Goal: Task Accomplishment & Management: Manage account settings

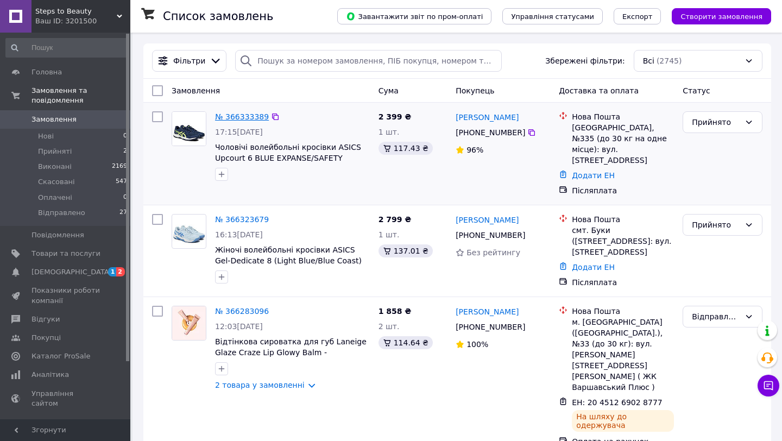
click at [250, 115] on link "№ 366333389" at bounding box center [242, 116] width 54 height 9
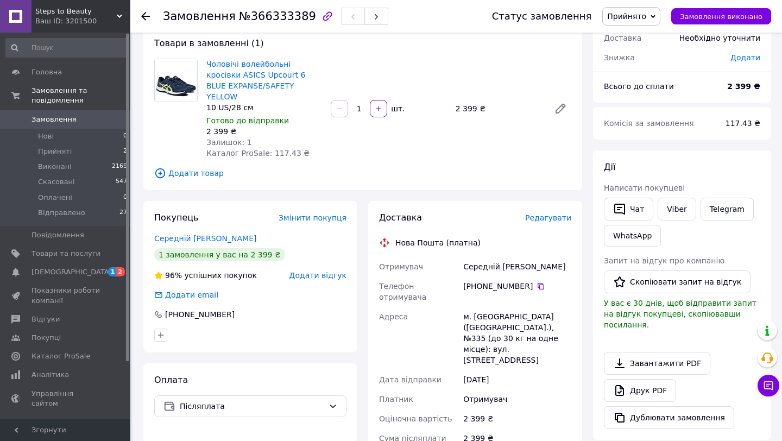
scroll to position [64, 0]
click at [540, 282] on icon at bounding box center [540, 285] width 7 height 7
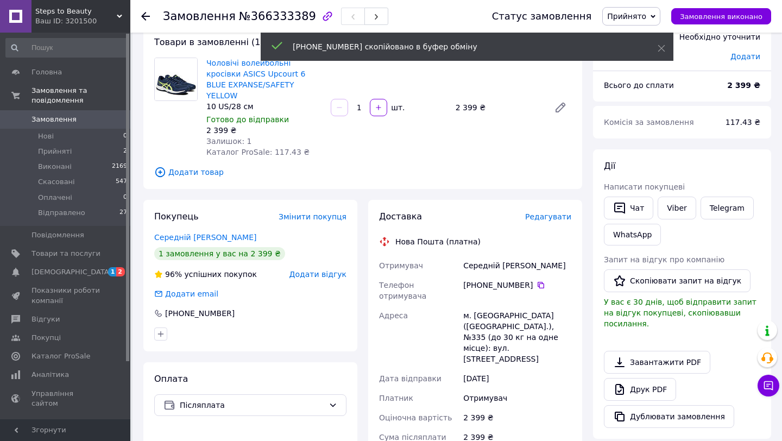
scroll to position [0, 0]
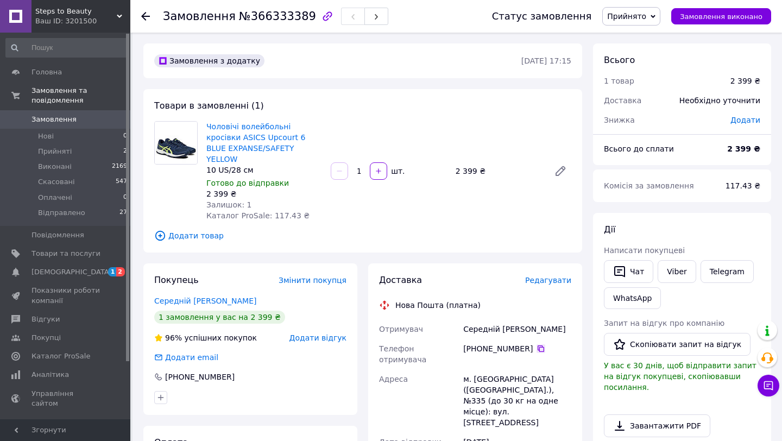
click at [538, 344] on icon at bounding box center [540, 348] width 9 height 9
click at [480, 319] on div "Середній [PERSON_NAME]" at bounding box center [517, 329] width 112 height 20
copy div "Середній"
click at [525, 319] on div "Середній [PERSON_NAME]" at bounding box center [517, 329] width 112 height 20
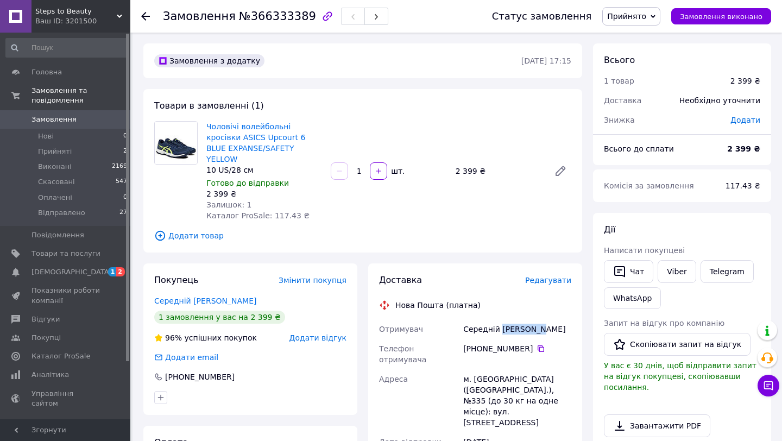
click at [525, 319] on div "Середній [PERSON_NAME]" at bounding box center [517, 329] width 112 height 20
copy div "[PERSON_NAME]"
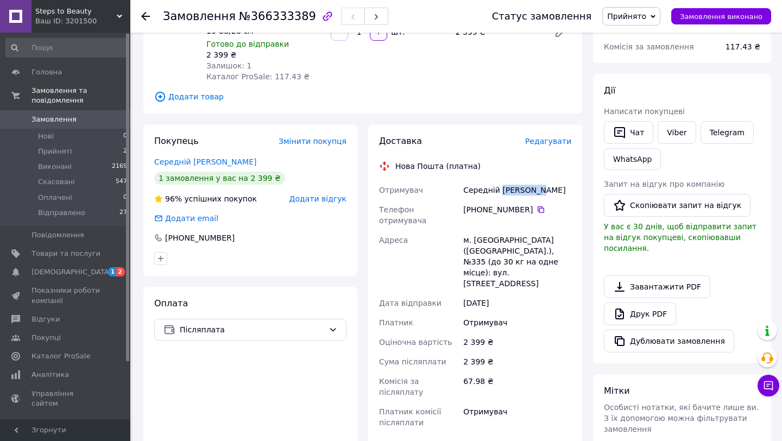
scroll to position [147, 0]
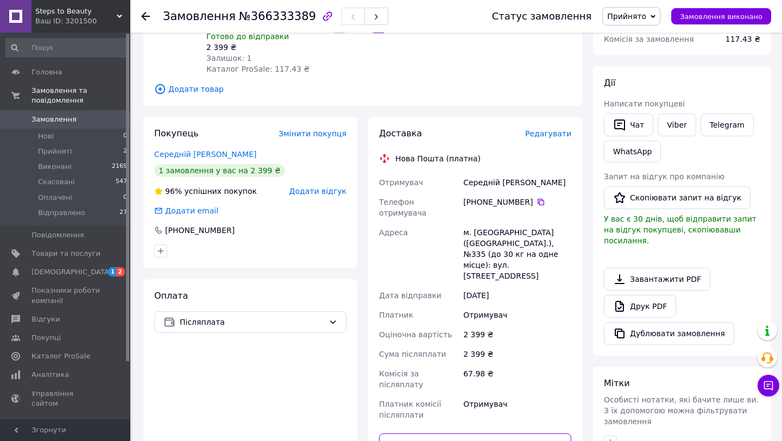
click at [489, 433] on input "text" at bounding box center [475, 444] width 192 height 22
paste input "20451269252531"
type input "20451269252531"
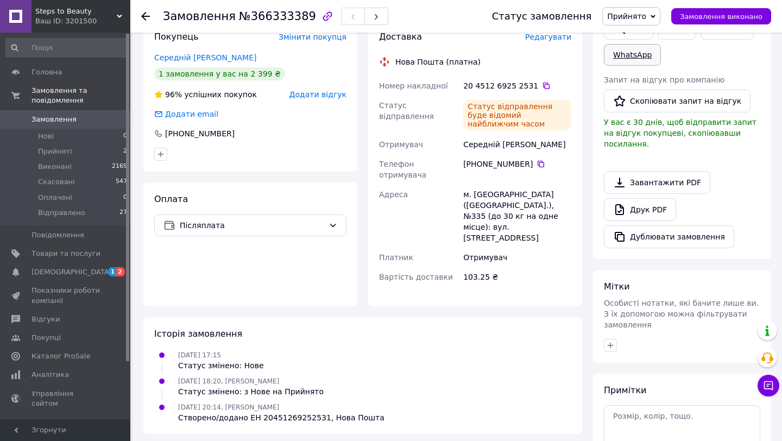
scroll to position [319, 0]
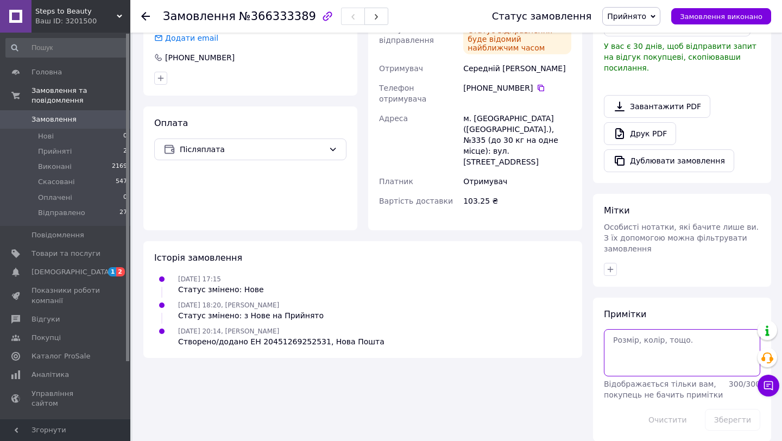
click at [646, 346] on textarea at bounding box center [682, 352] width 156 height 47
paste textarea "20451269252705"
type textarea "20451269252705"
click at [741, 409] on button "Зберегти" at bounding box center [732, 420] width 55 height 22
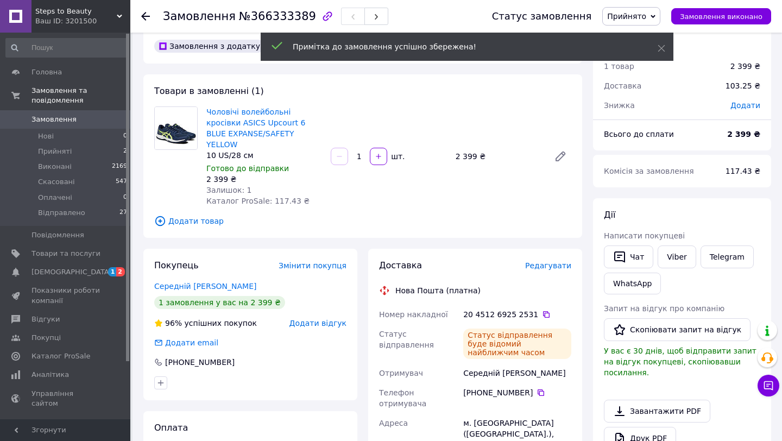
scroll to position [0, 0]
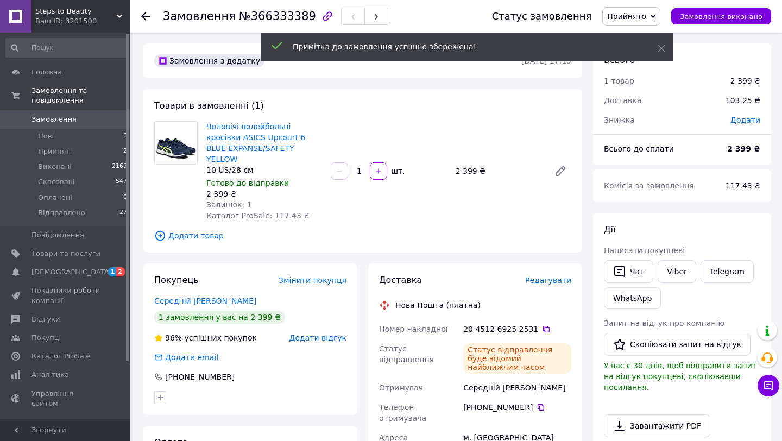
click at [148, 12] on icon at bounding box center [145, 16] width 9 height 9
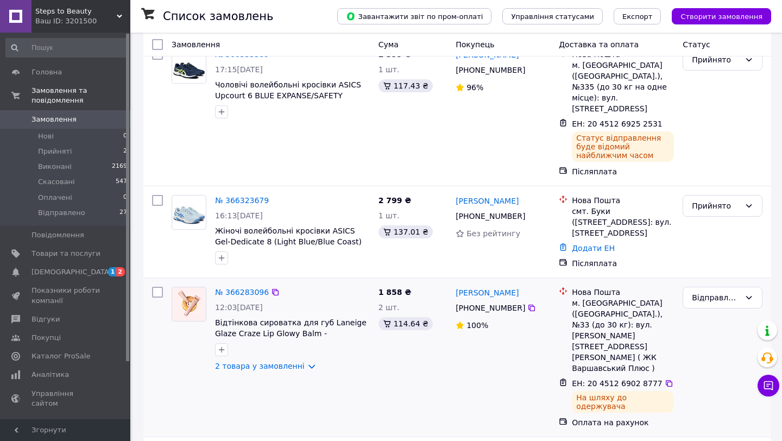
scroll to position [64, 0]
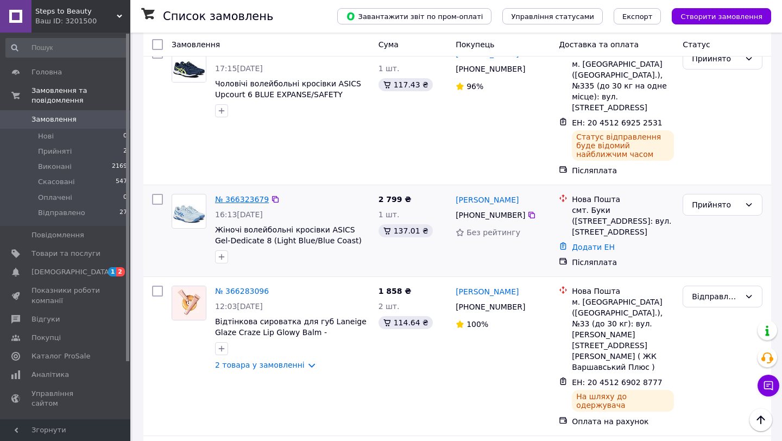
click at [239, 195] on link "№ 366323679" at bounding box center [242, 199] width 54 height 9
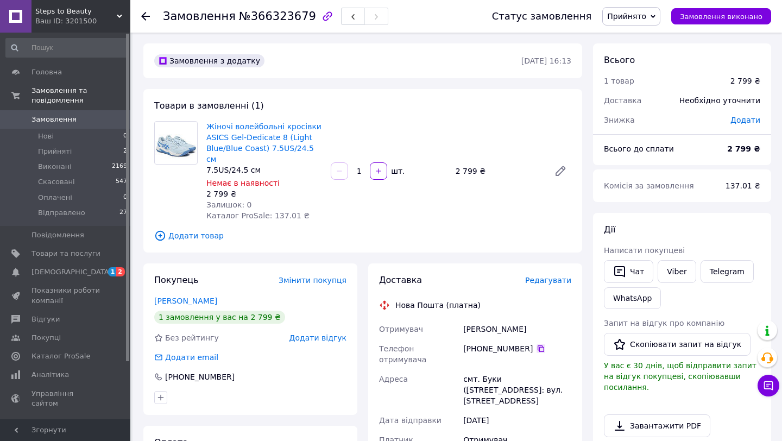
click at [540, 344] on icon at bounding box center [540, 348] width 9 height 9
click at [473, 319] on div "[PERSON_NAME]" at bounding box center [517, 329] width 112 height 20
copy div "[PERSON_NAME]"
click at [513, 319] on div "[PERSON_NAME]" at bounding box center [517, 329] width 112 height 20
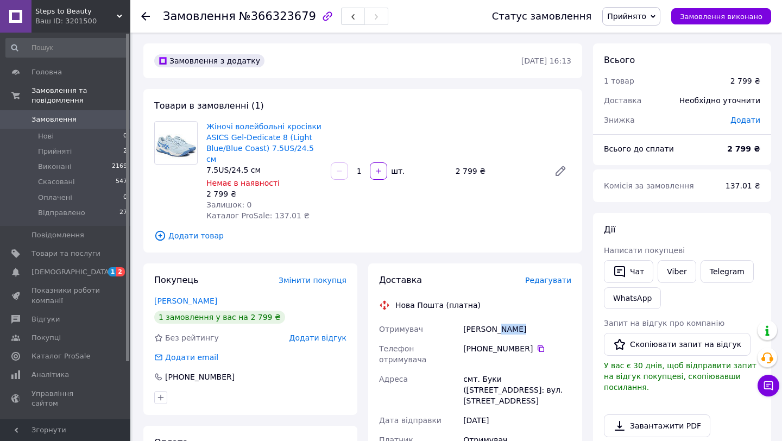
click at [513, 319] on div "[PERSON_NAME]" at bounding box center [517, 329] width 112 height 20
copy div "[PERSON_NAME]"
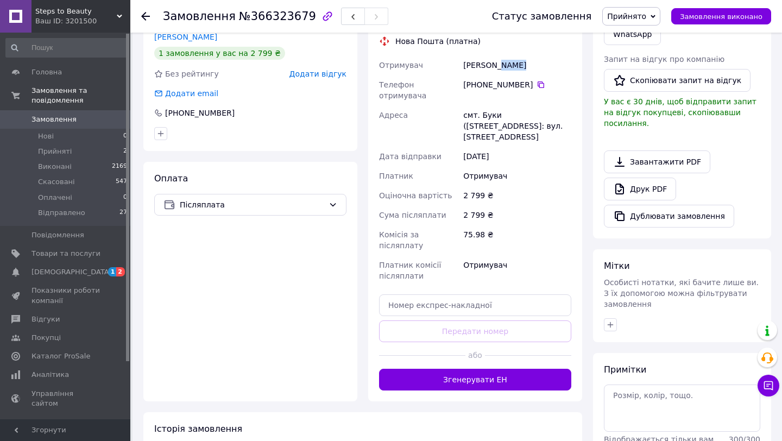
scroll to position [269, 0]
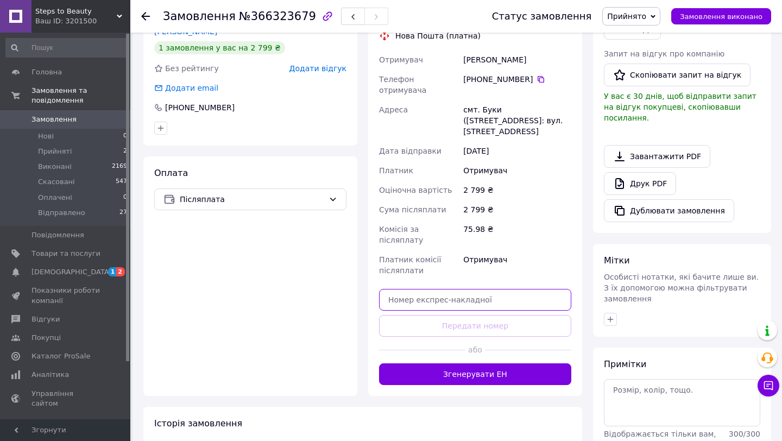
click at [475, 289] on input "text" at bounding box center [475, 300] width 192 height 22
paste input "20451269253149"
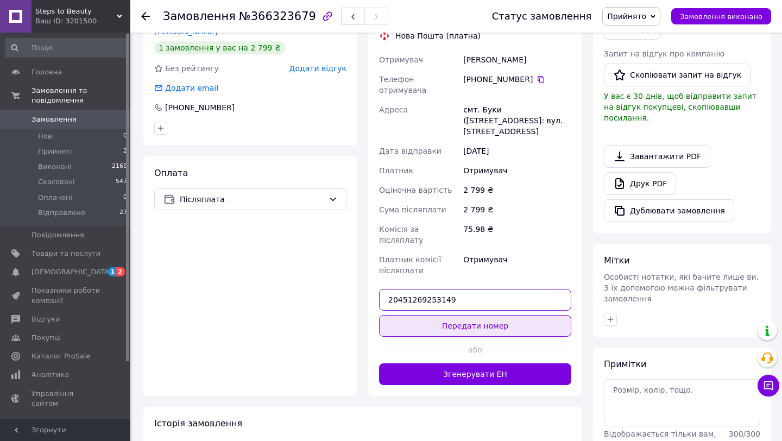
type input "20451269253149"
click at [488, 315] on button "Передати номер" at bounding box center [475, 326] width 192 height 22
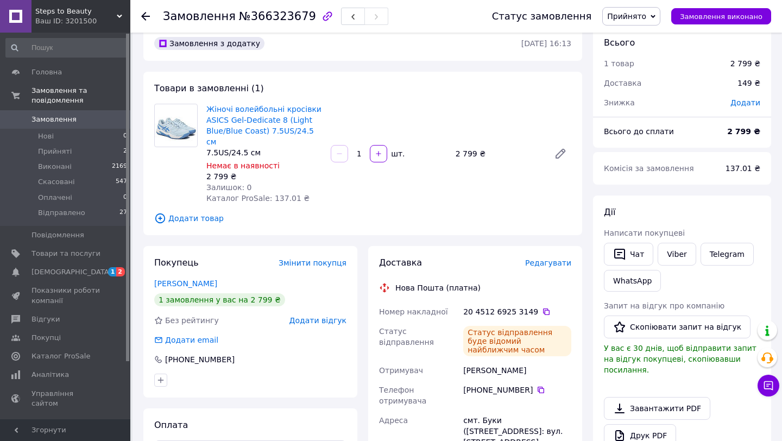
scroll to position [0, 0]
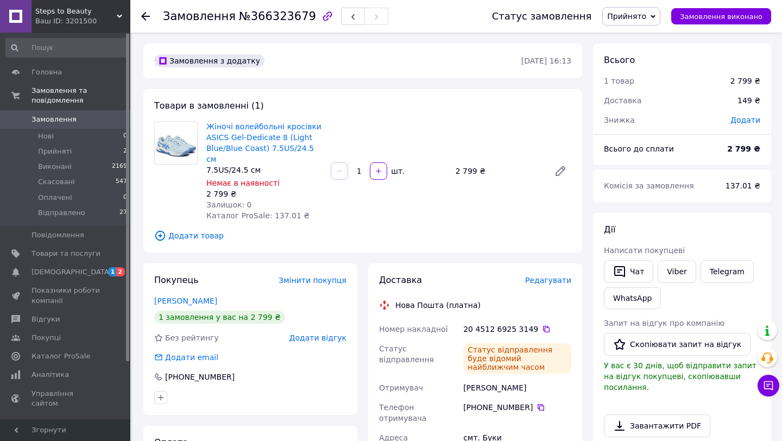
click at [142, 16] on use at bounding box center [145, 16] width 9 height 9
